Goal: Task Accomplishment & Management: Complete application form

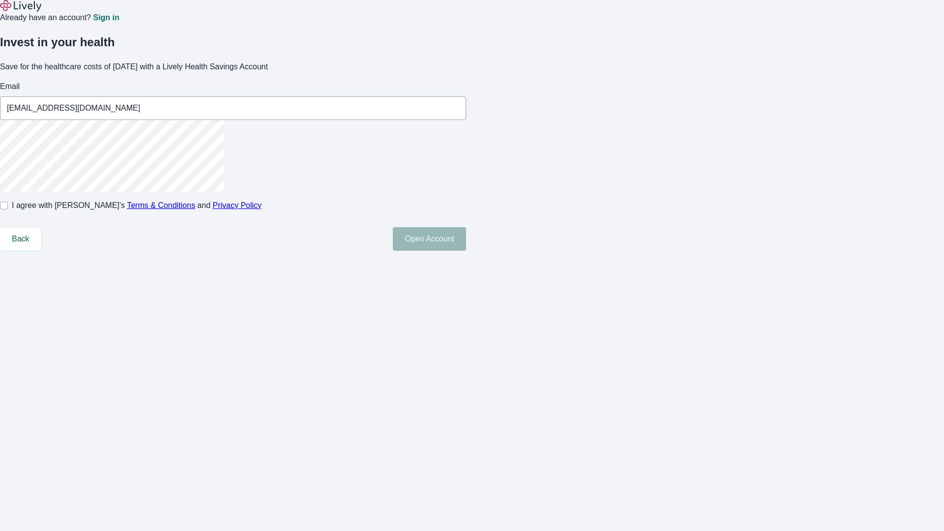
click at [8, 210] on input "I agree with Lively’s Terms & Conditions and Privacy Policy" at bounding box center [4, 206] width 8 height 8
checkbox input "true"
click at [466, 251] on button "Open Account" at bounding box center [429, 239] width 73 height 24
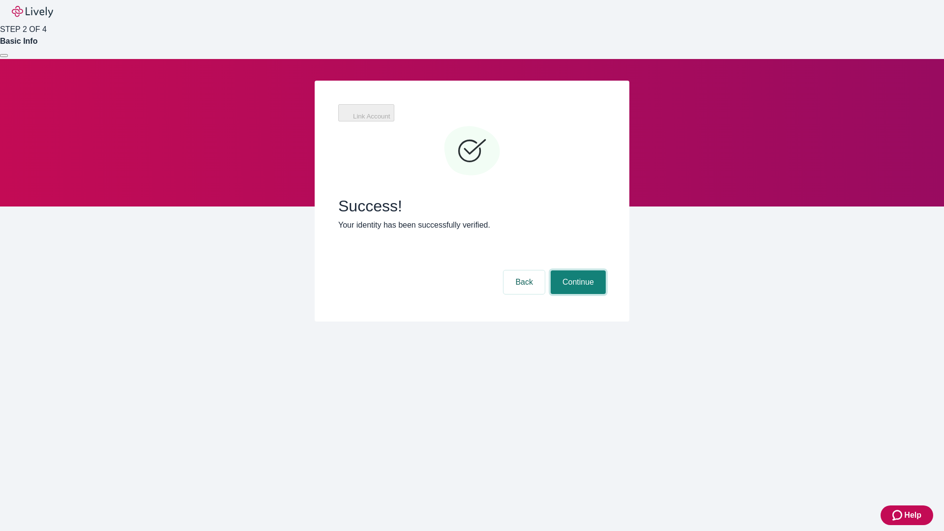
click at [577, 271] on button "Continue" at bounding box center [578, 283] width 55 height 24
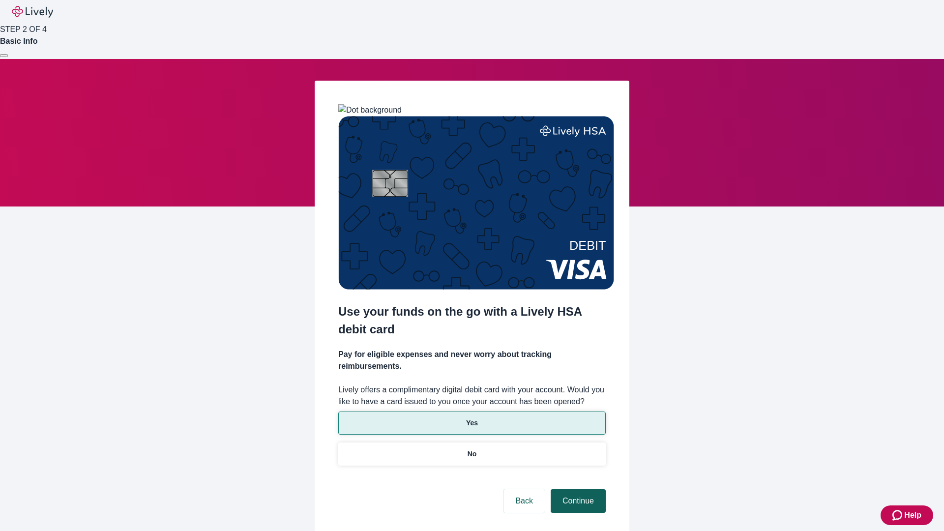
click at [472, 449] on p "No" at bounding box center [472, 454] width 9 height 10
click at [577, 489] on button "Continue" at bounding box center [578, 501] width 55 height 24
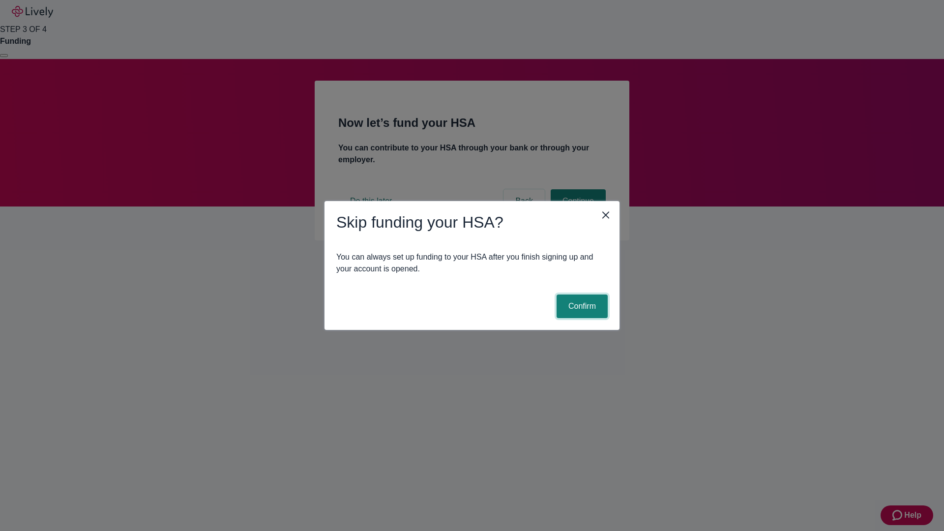
click at [581, 306] on button "Confirm" at bounding box center [582, 307] width 51 height 24
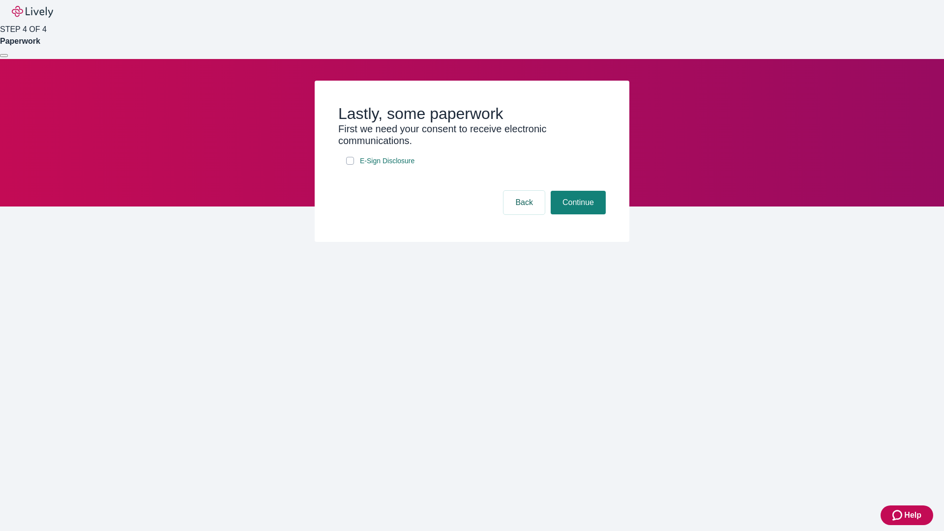
click at [350, 165] on input "E-Sign Disclosure" at bounding box center [350, 161] width 8 height 8
checkbox input "true"
click at [577, 214] on button "Continue" at bounding box center [578, 203] width 55 height 24
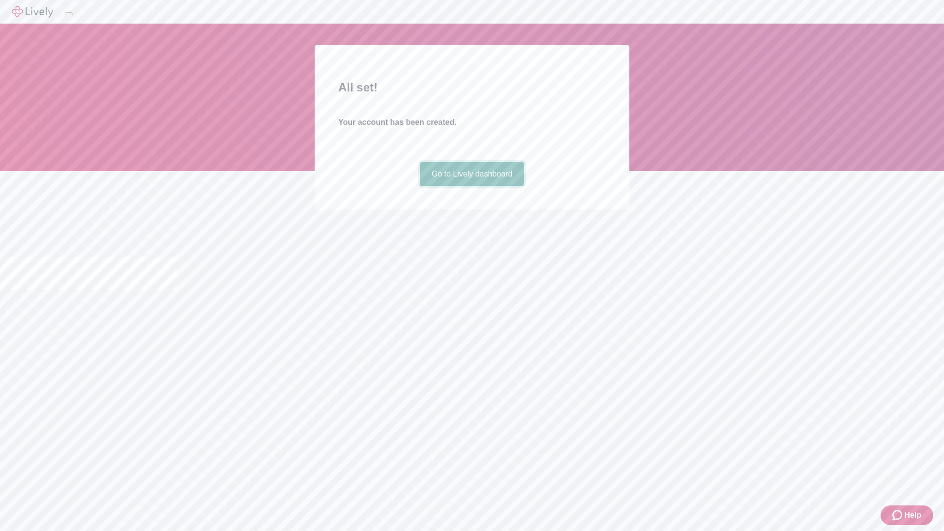
click at [472, 186] on link "Go to Lively dashboard" at bounding box center [472, 174] width 105 height 24
